Goal: Information Seeking & Learning: Learn about a topic

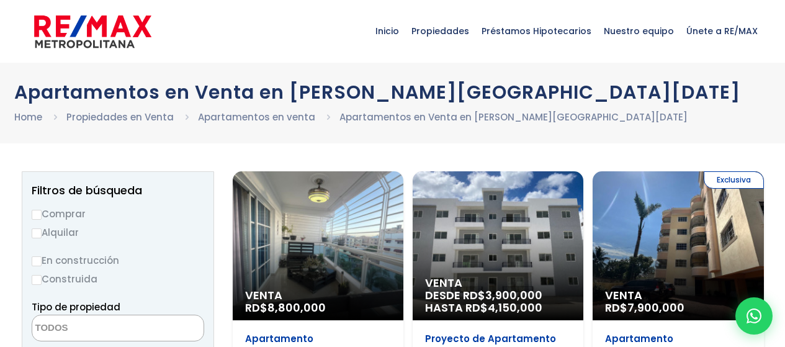
select select
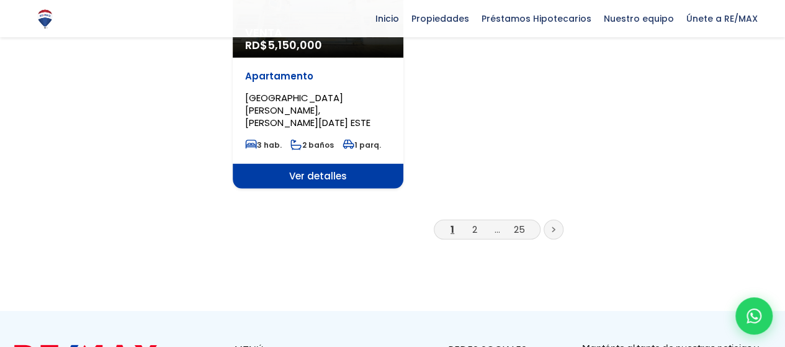
scroll to position [1700, 0]
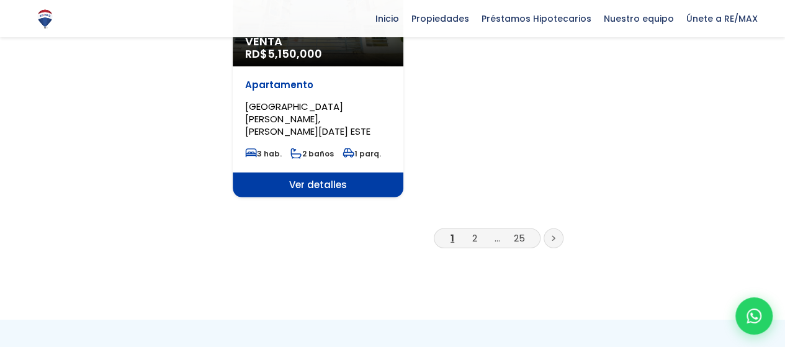
drag, startPoint x: 789, startPoint y: 37, endPoint x: 777, endPoint y: 286, distance: 249.2
click at [476, 232] on link "2" at bounding box center [474, 238] width 5 height 13
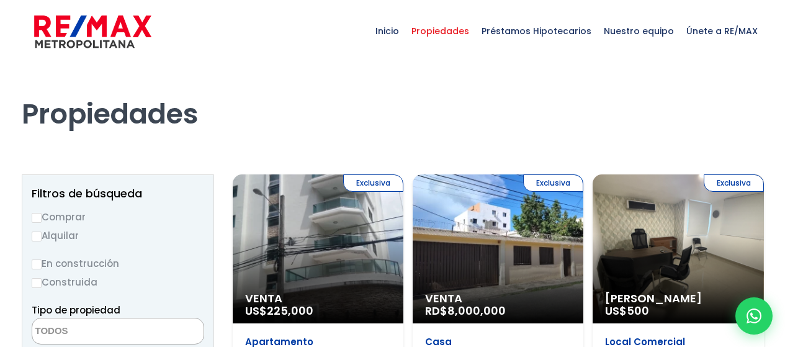
select select
click at [40, 238] on input "Alquilar" at bounding box center [37, 237] width 10 height 10
radio input "true"
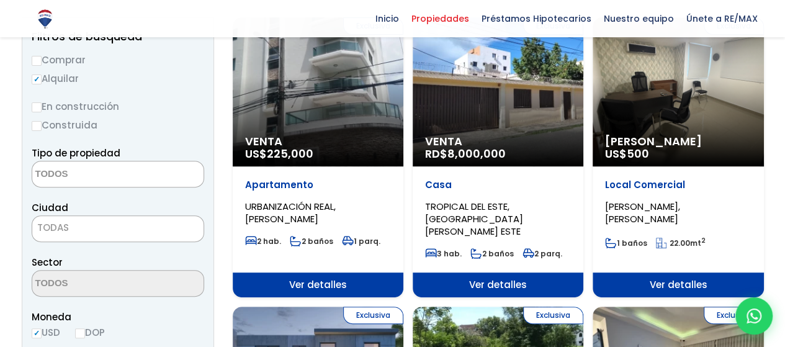
scroll to position [153, 0]
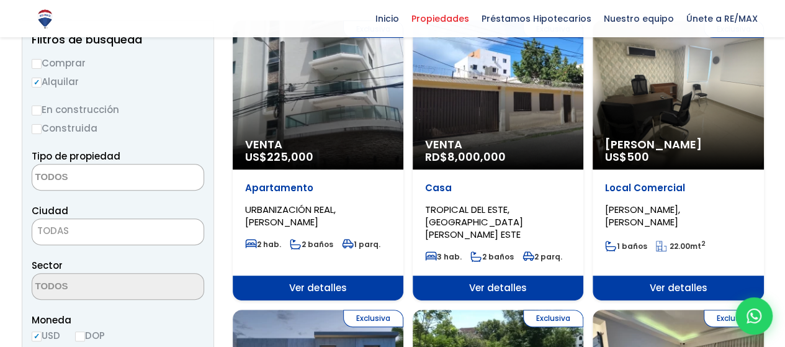
click at [143, 232] on span "TODAS" at bounding box center [117, 230] width 171 height 17
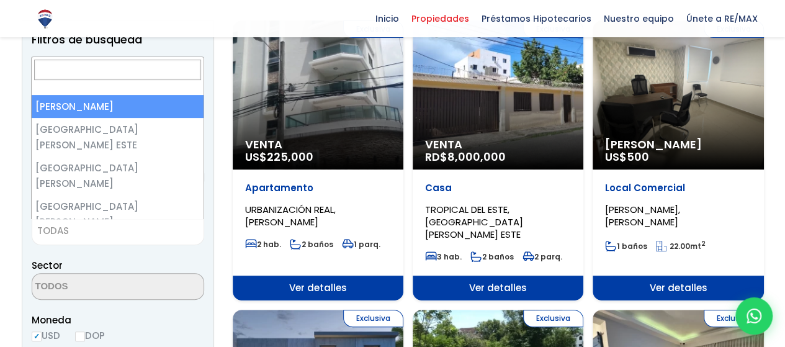
scroll to position [141, 0]
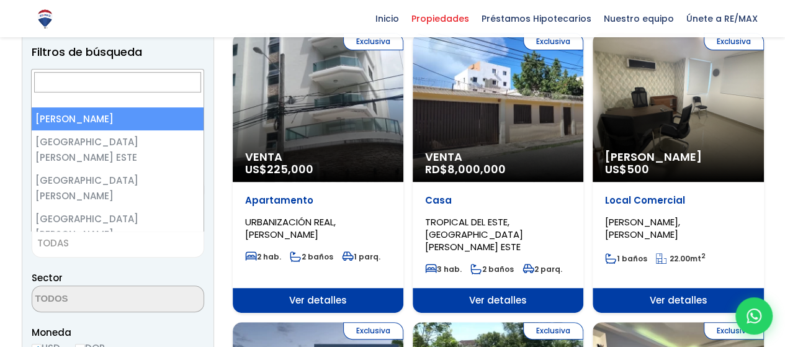
select select "1"
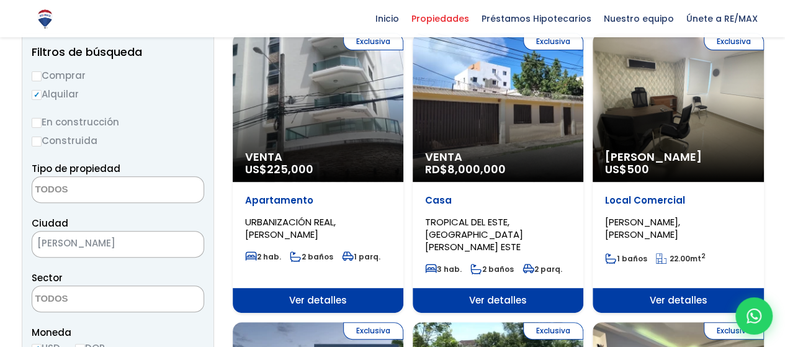
click at [113, 303] on textarea "Search" at bounding box center [92, 299] width 120 height 27
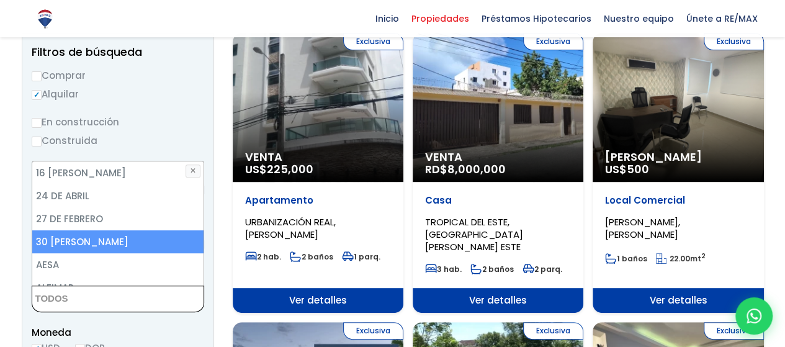
click at [92, 246] on li "[DATE][PERSON_NAME]" at bounding box center [118, 241] width 172 height 23
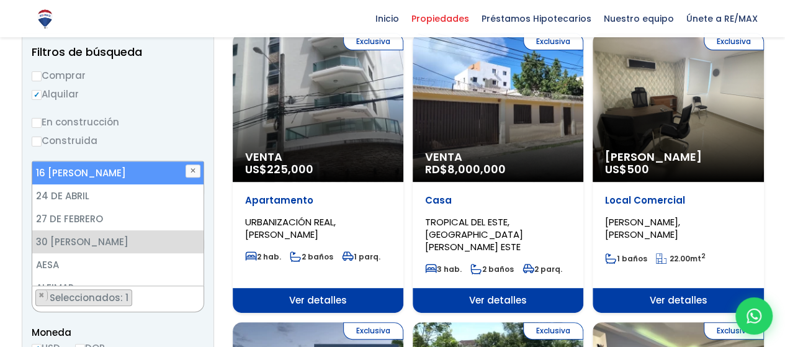
click at [118, 180] on li "[DATE][PERSON_NAME]" at bounding box center [118, 172] width 172 height 23
select select "50"
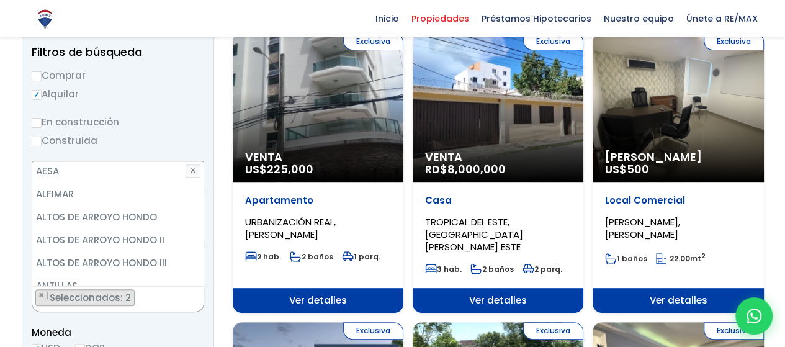
scroll to position [0, 0]
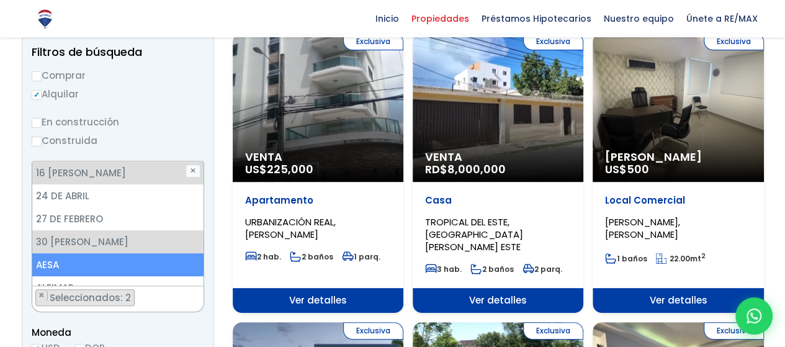
click at [83, 263] on li "AESA" at bounding box center [118, 264] width 172 height 23
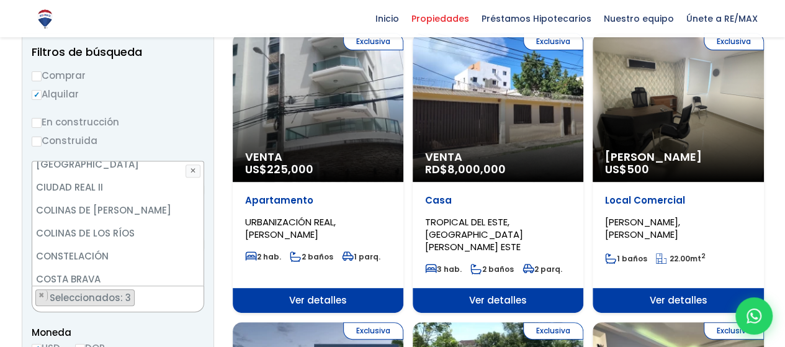
scroll to position [925, 0]
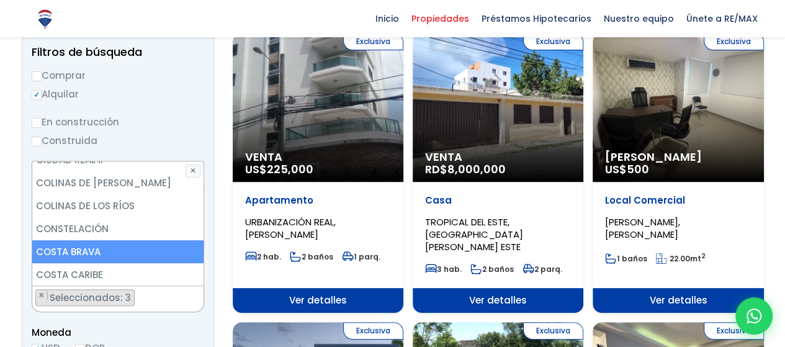
click at [82, 240] on li "COSTA BRAVA" at bounding box center [118, 251] width 172 height 23
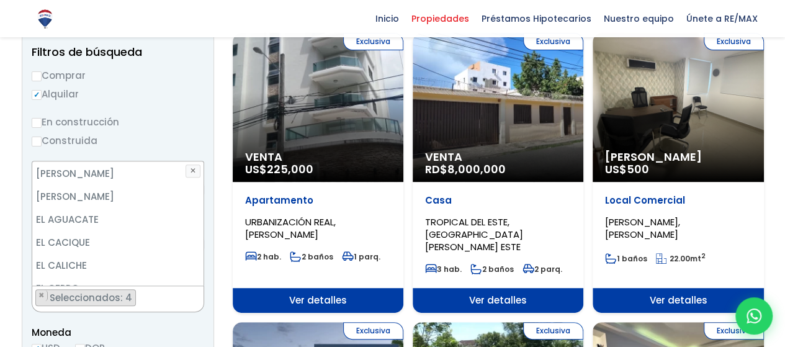
scroll to position [1260, 0]
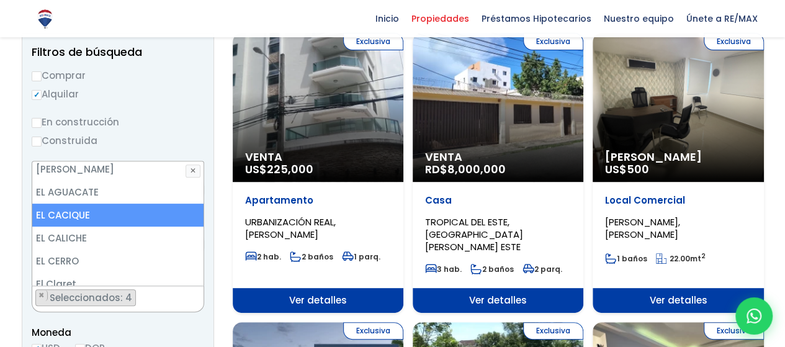
click at [73, 204] on li "EL CACIQUE" at bounding box center [118, 215] width 172 height 23
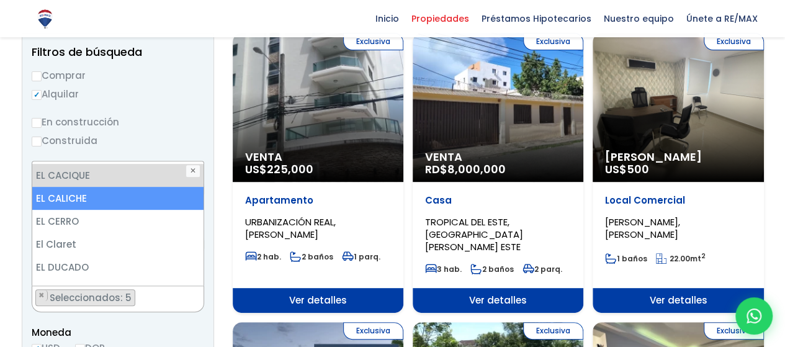
scroll to position [1354, 0]
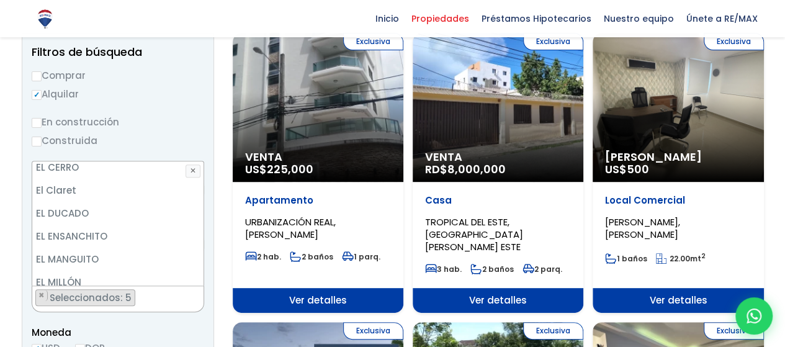
click at [79, 294] on li "EL PEDREGAL" at bounding box center [118, 305] width 172 height 23
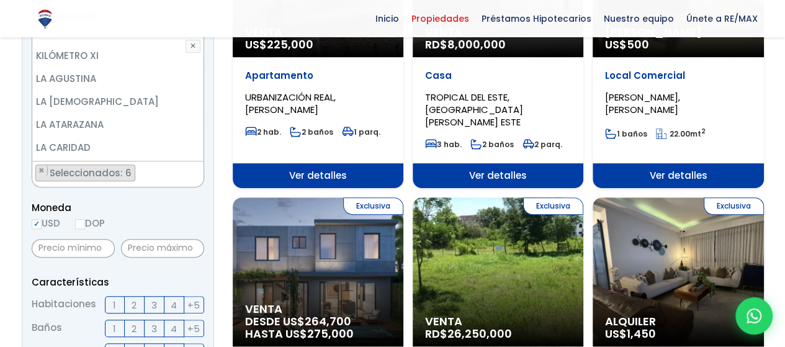
scroll to position [268, 0]
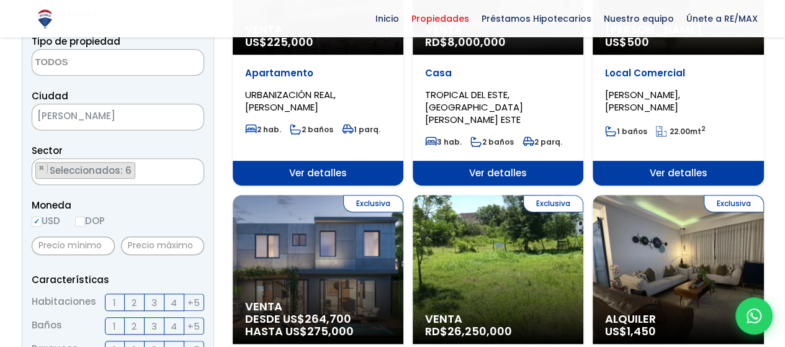
click at [84, 218] on input "DOP" at bounding box center [80, 222] width 10 height 10
radio input "true"
click at [103, 252] on input "text" at bounding box center [73, 246] width 83 height 19
type input "1"
type input "10"
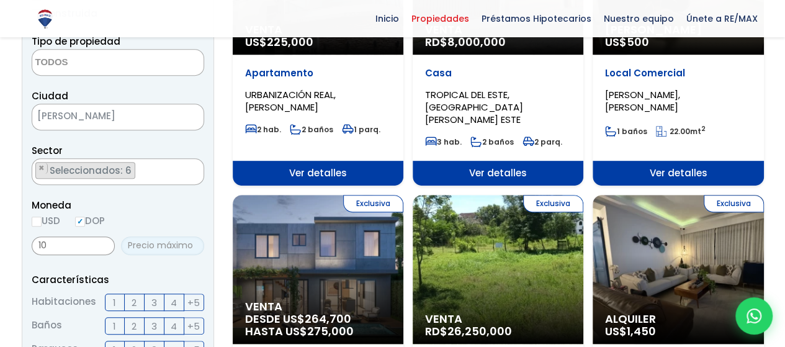
click at [181, 248] on input "text" at bounding box center [162, 246] width 83 height 19
click at [153, 300] on span "3" at bounding box center [154, 303] width 6 height 16
click at [0, 0] on input "3" at bounding box center [0, 0] width 0 height 0
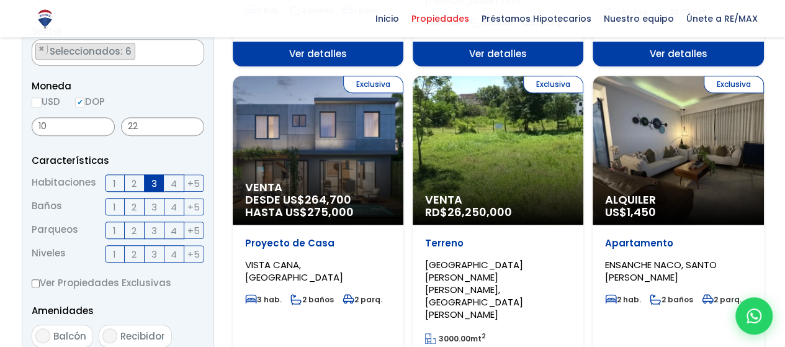
scroll to position [402, 0]
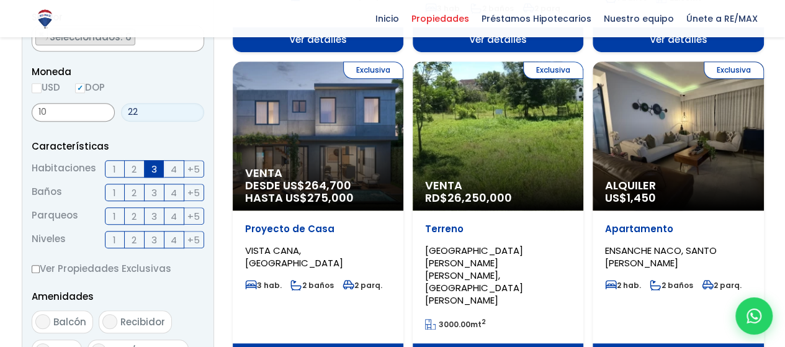
click at [138, 117] on input "22" at bounding box center [162, 112] width 83 height 19
type input "22,000"
click at [81, 110] on input "10" at bounding box center [73, 112] width 83 height 19
type input "10,000"
click at [132, 194] on span "2" at bounding box center [134, 193] width 5 height 16
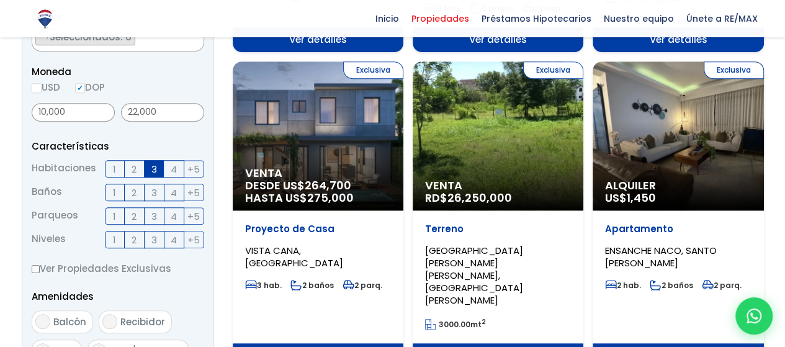
click at [0, 0] on input "2" at bounding box center [0, 0] width 0 height 0
click at [116, 215] on label "1" at bounding box center [115, 215] width 20 height 17
click at [0, 0] on input "1" at bounding box center [0, 0] width 0 height 0
click at [113, 240] on span "1" at bounding box center [114, 240] width 3 height 16
click at [0, 0] on input "1" at bounding box center [0, 0] width 0 height 0
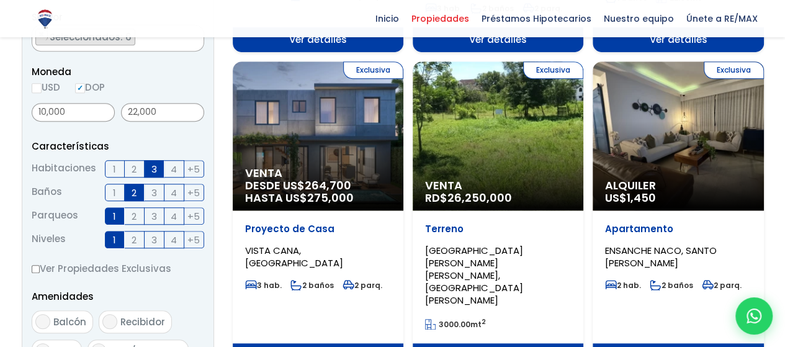
click at [159, 240] on label "3" at bounding box center [155, 239] width 20 height 17
click at [0, 0] on input "3" at bounding box center [0, 0] width 0 height 0
click at [176, 240] on span "4" at bounding box center [174, 240] width 6 height 16
click at [0, 0] on input "4" at bounding box center [0, 0] width 0 height 0
click at [138, 241] on label "2" at bounding box center [135, 239] width 20 height 17
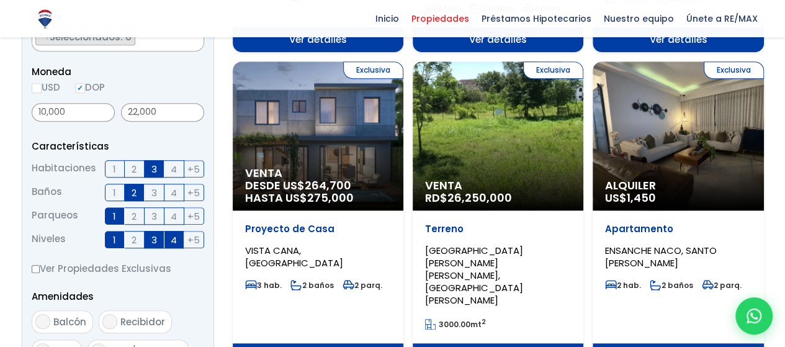
click at [0, 0] on input "2" at bounding box center [0, 0] width 0 height 0
click at [175, 240] on span "4" at bounding box center [174, 240] width 6 height 16
click at [0, 0] on input "4" at bounding box center [0, 0] width 0 height 0
click at [156, 243] on span "3" at bounding box center [154, 240] width 6 height 16
click at [0, 0] on input "3" at bounding box center [0, 0] width 0 height 0
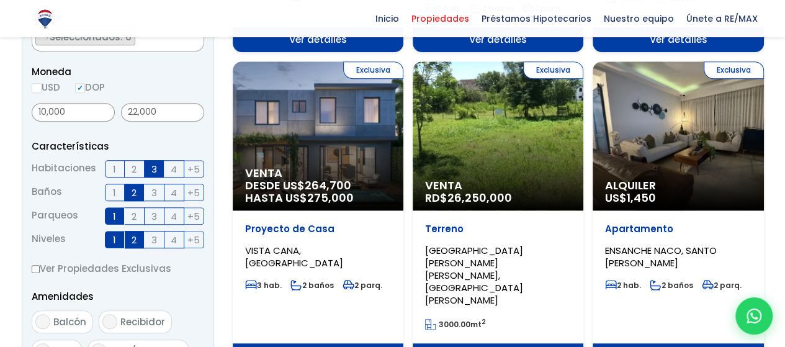
click at [156, 243] on span "3" at bounding box center [154, 240] width 6 height 16
click at [0, 0] on input "3" at bounding box center [0, 0] width 0 height 0
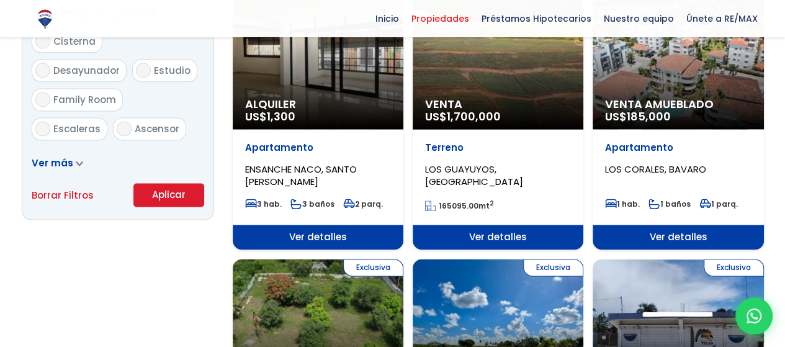
scroll to position [787, 0]
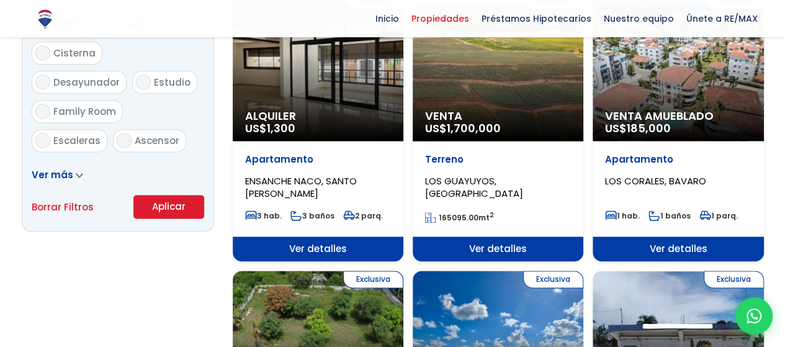
click at [171, 207] on button "Aplicar" at bounding box center [168, 207] width 71 height 24
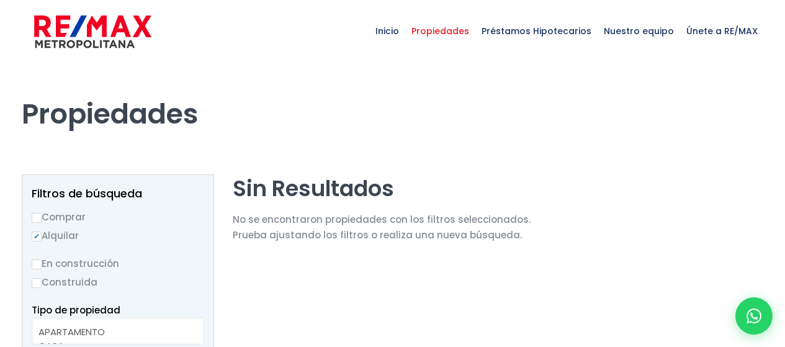
select select
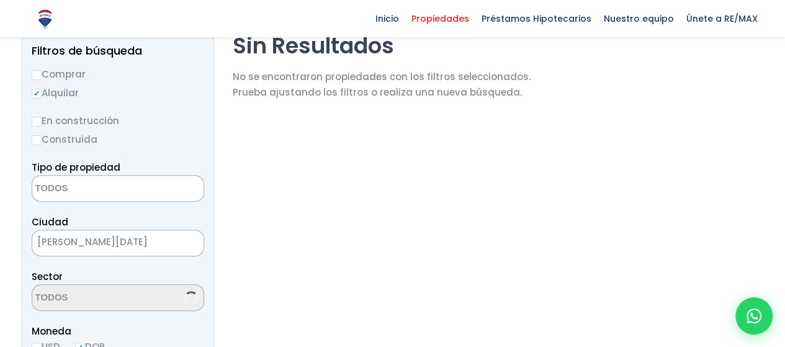
select select "50"
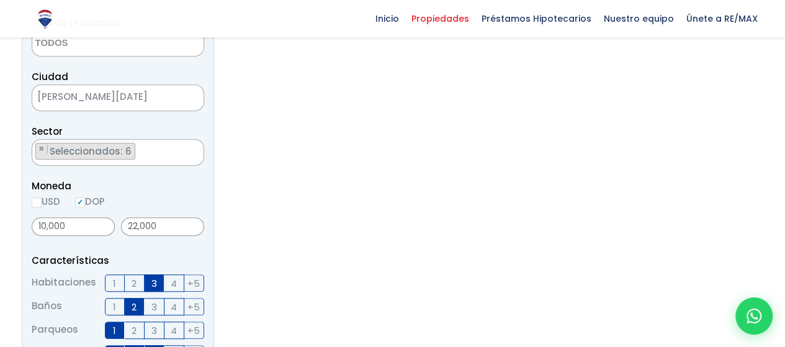
scroll to position [295, 0]
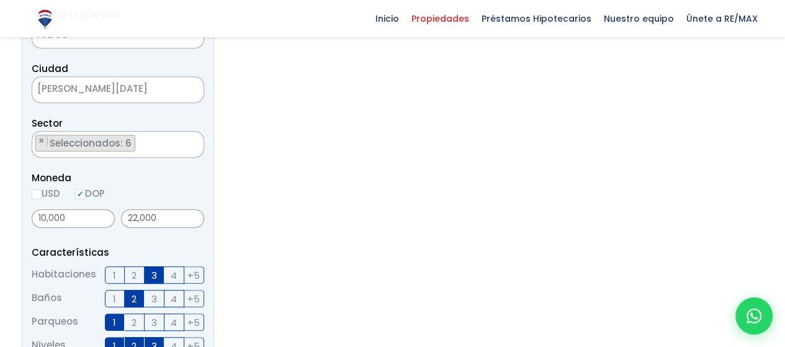
click at [115, 295] on span "1" at bounding box center [114, 299] width 3 height 16
click at [0, 0] on input "1" at bounding box center [0, 0] width 0 height 0
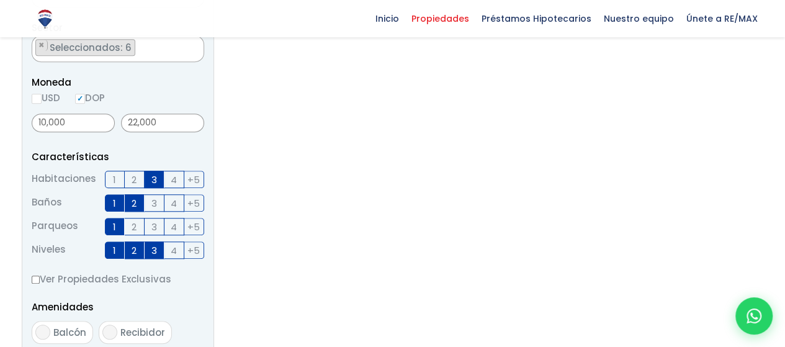
scroll to position [393, 0]
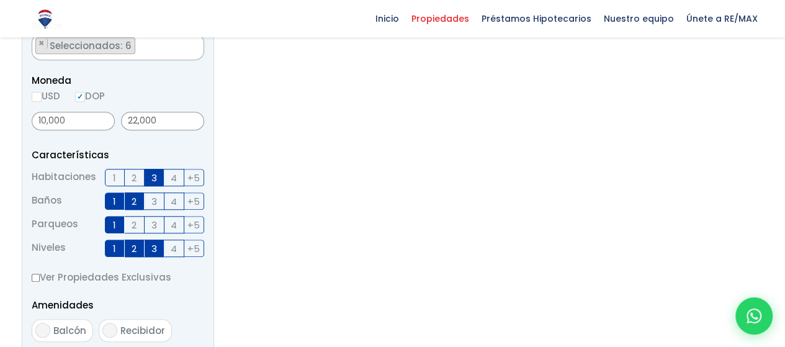
click at [125, 251] on label "2" at bounding box center [135, 248] width 20 height 17
click at [0, 0] on input "2" at bounding box center [0, 0] width 0 height 0
click at [151, 251] on span "3" at bounding box center [154, 249] width 6 height 16
click at [0, 0] on input "3" at bounding box center [0, 0] width 0 height 0
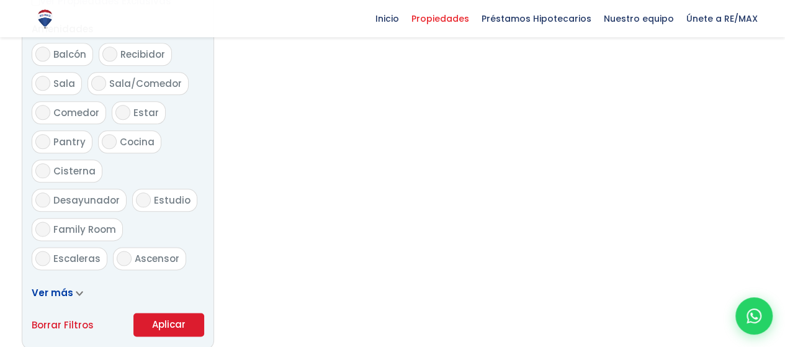
scroll to position [690, 0]
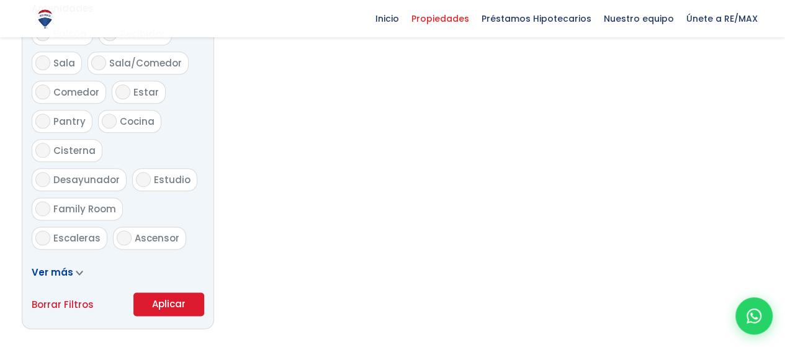
click at [181, 299] on button "Aplicar" at bounding box center [168, 304] width 71 height 24
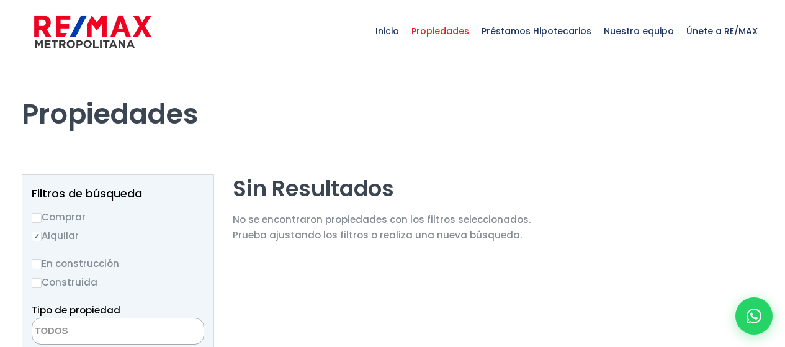
select select
select select "50"
